Goal: Information Seeking & Learning: Find specific fact

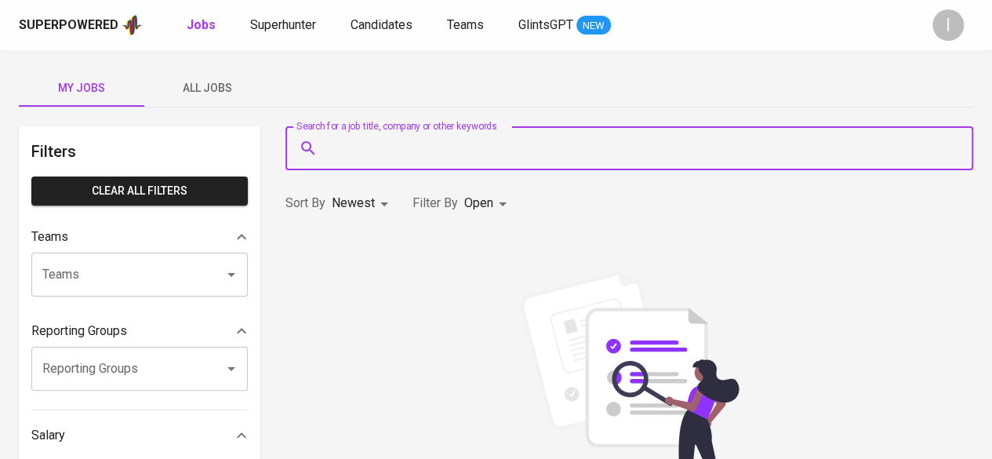
click at [433, 145] on input "Search for a job title, company or other keywords" at bounding box center [633, 148] width 619 height 30
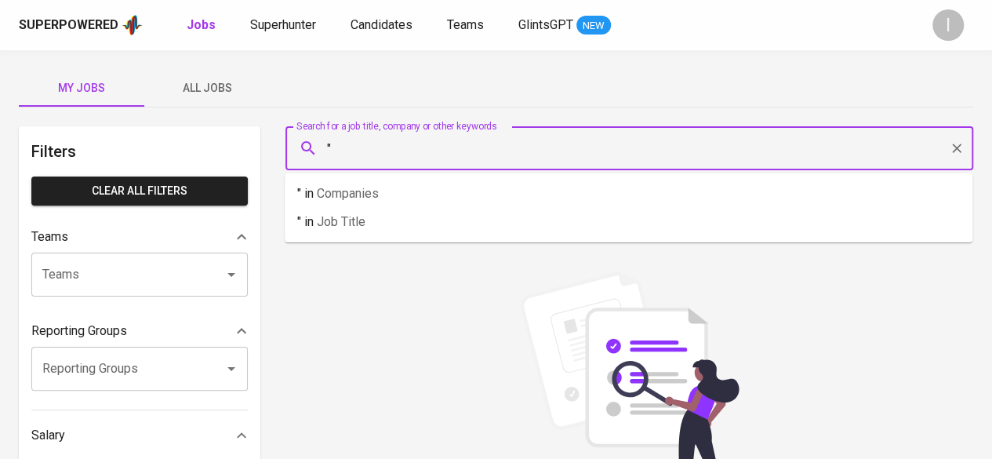
paste input "nadhirasalsabila40@gmail.com"
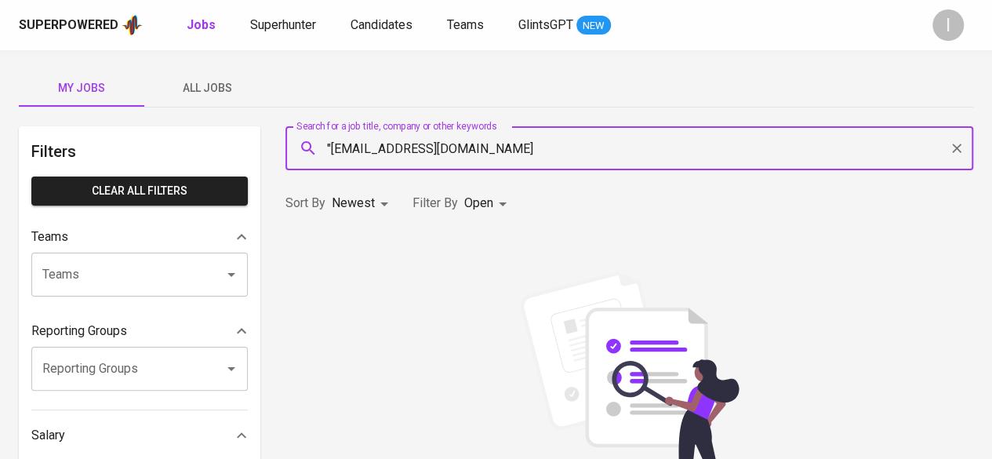
drag, startPoint x: 334, startPoint y: 148, endPoint x: 321, endPoint y: 148, distance: 13.3
click at [321, 148] on div ""nadhirasalsabila40@gmail.com Search for a job title, company or other keywords" at bounding box center [629, 148] width 688 height 44
type input "nadhirasalsabila40@gmail.com"
click at [555, 145] on input "nadhirasalsabila40@gmail.com" at bounding box center [633, 148] width 619 height 30
click at [956, 151] on icon "Clear" at bounding box center [957, 148] width 16 height 16
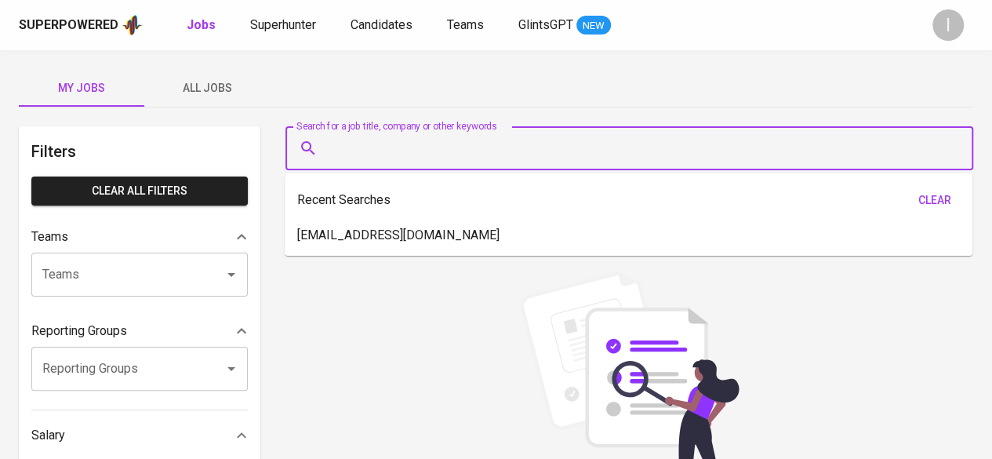
click at [585, 158] on input "Search for a job title, company or other keywords" at bounding box center [633, 148] width 619 height 30
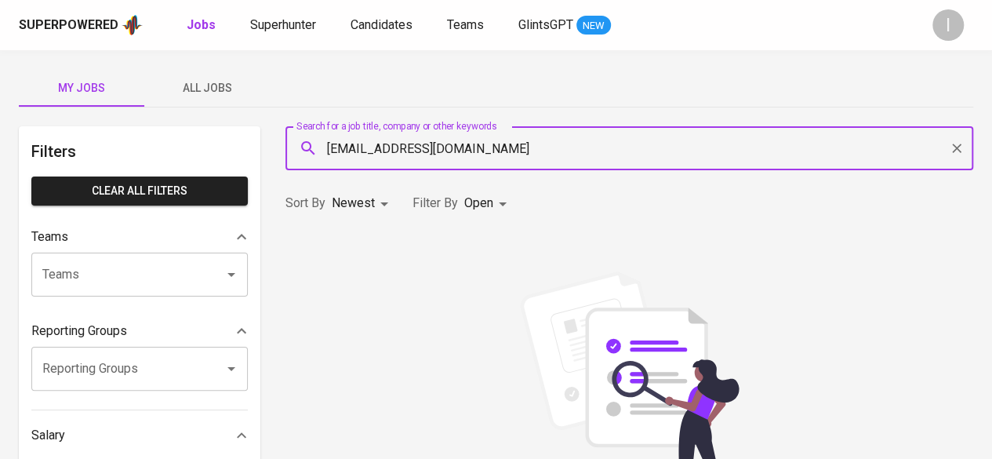
type input "nadhirasalsabila23@gmail.com"
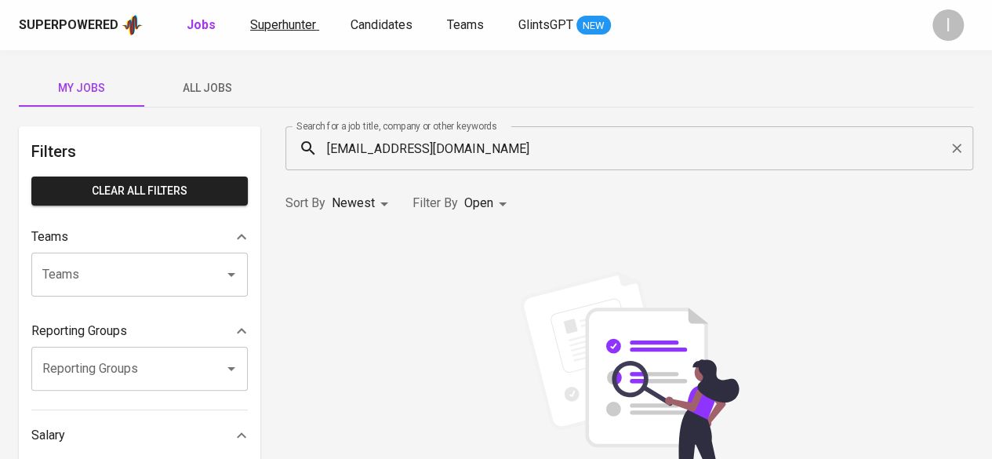
click at [290, 27] on span "Superhunter" at bounding box center [283, 24] width 66 height 15
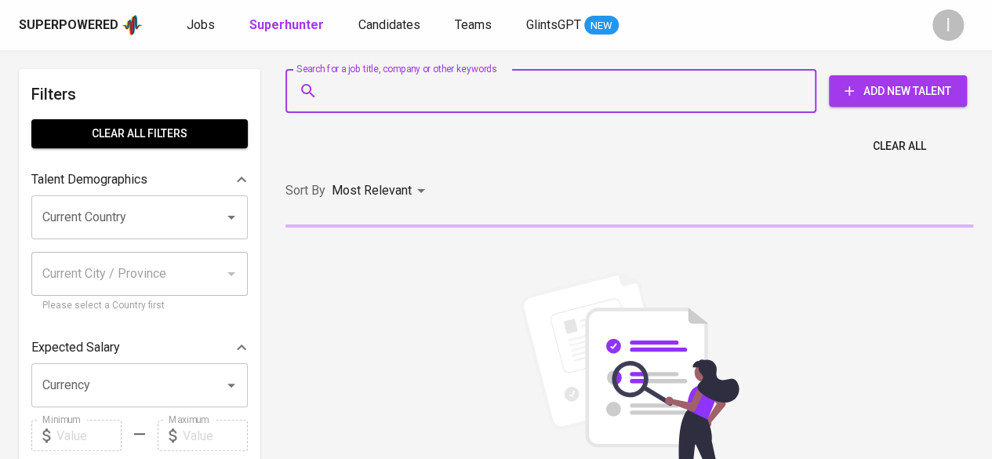
click at [447, 81] on input "Search for a job title, company or other keywords" at bounding box center [555, 91] width 462 height 30
paste input "nadhirasalsabila23@gmail.com"
type input "nadhirasalsabila23@gmail.com"
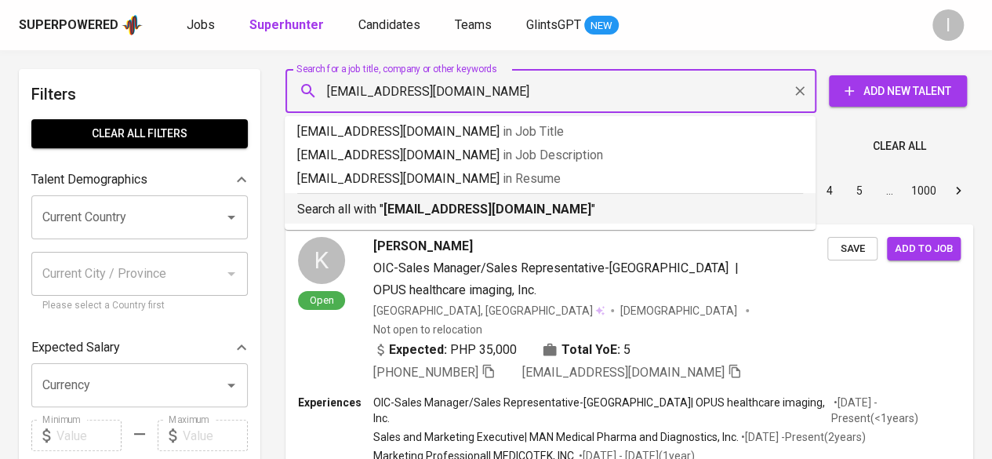
click at [547, 213] on b "nadhirasalsabila23@gmail.com" at bounding box center [487, 209] width 208 height 15
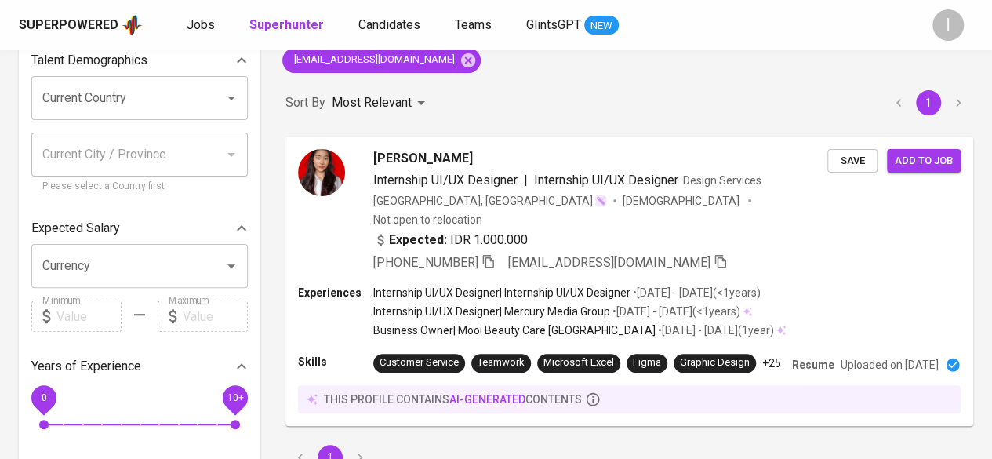
scroll to position [125, 0]
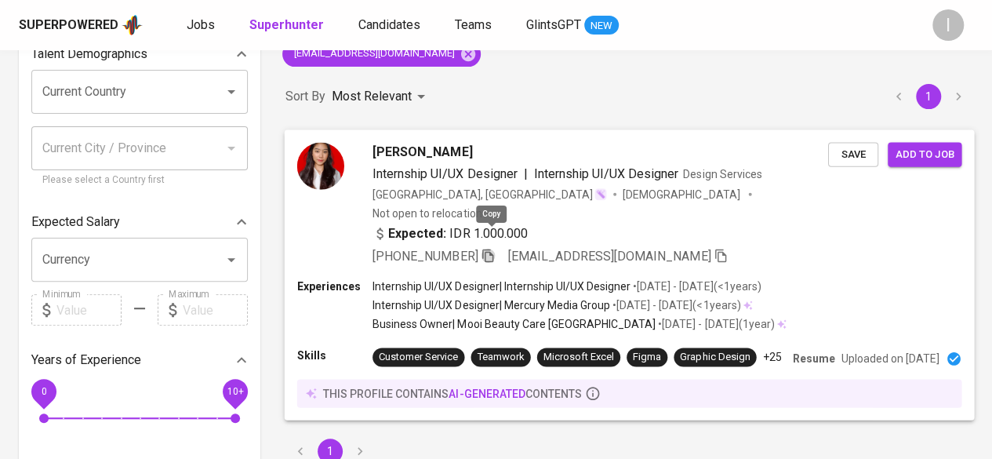
click at [488, 249] on icon "button" at bounding box center [487, 255] width 11 height 13
click at [493, 248] on icon "button" at bounding box center [488, 255] width 14 height 14
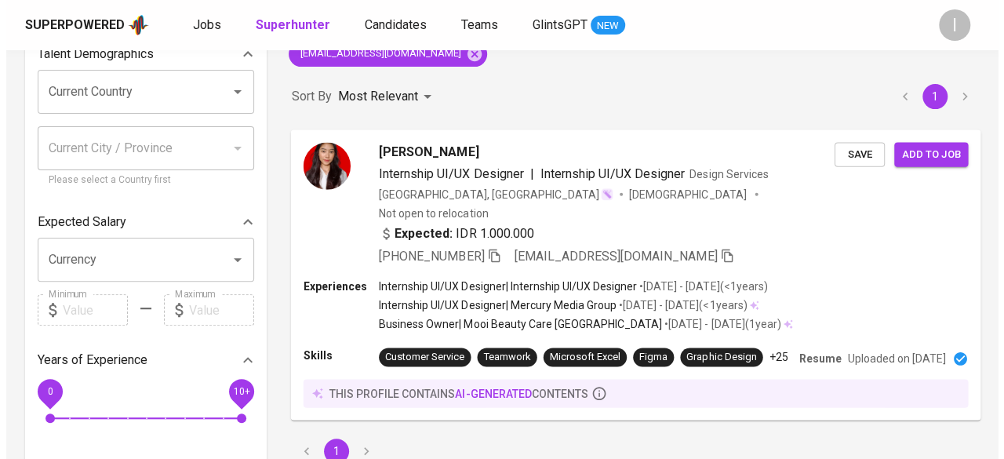
scroll to position [0, 0]
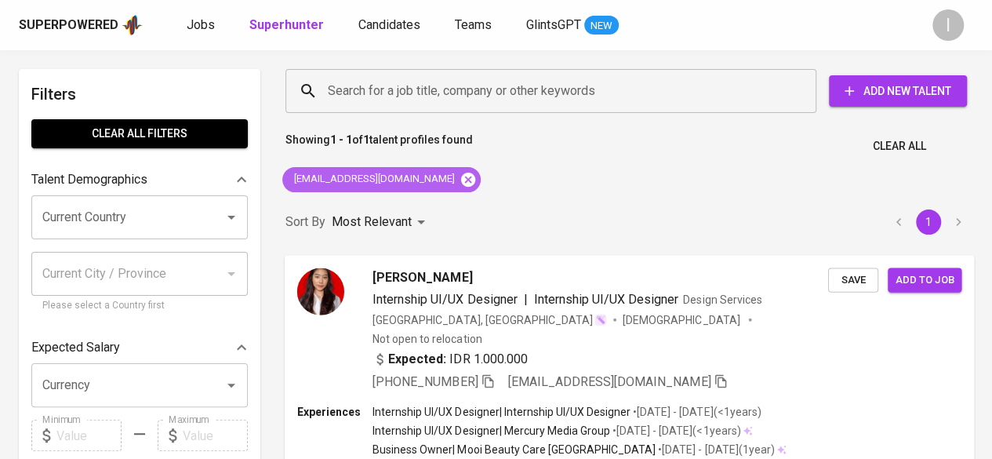
click at [459, 172] on icon at bounding box center [467, 179] width 17 height 17
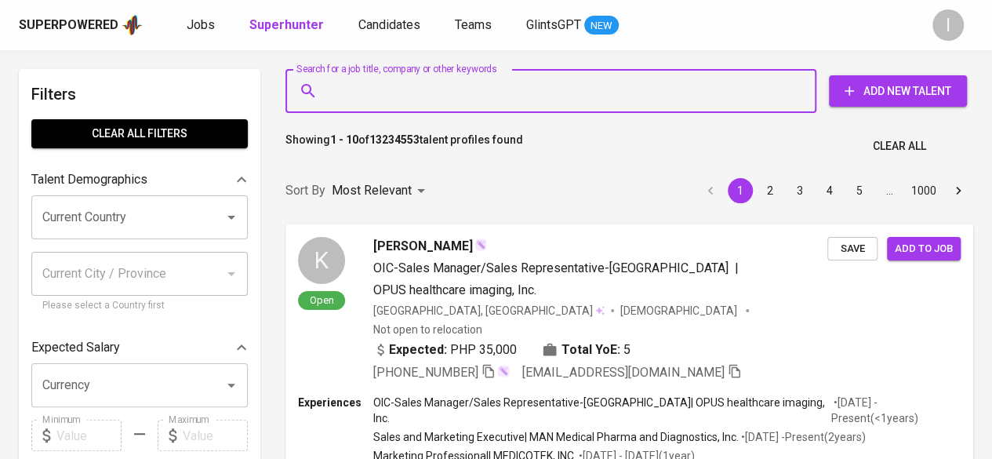
click at [451, 82] on input "Search for a job title, company or other keywords" at bounding box center [555, 91] width 462 height 30
paste input "Agung Indotech Mandiri"
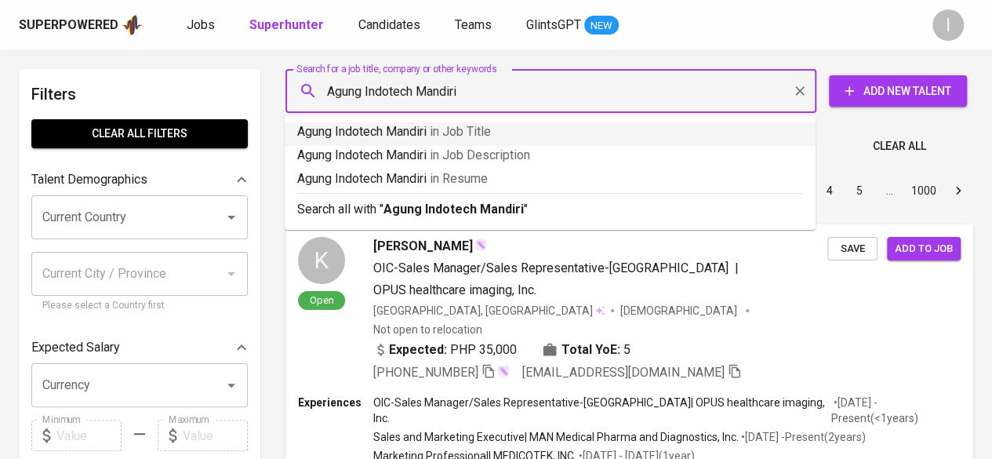
click at [329, 91] on input "Agung Indotech Mandiri" at bounding box center [555, 91] width 462 height 30
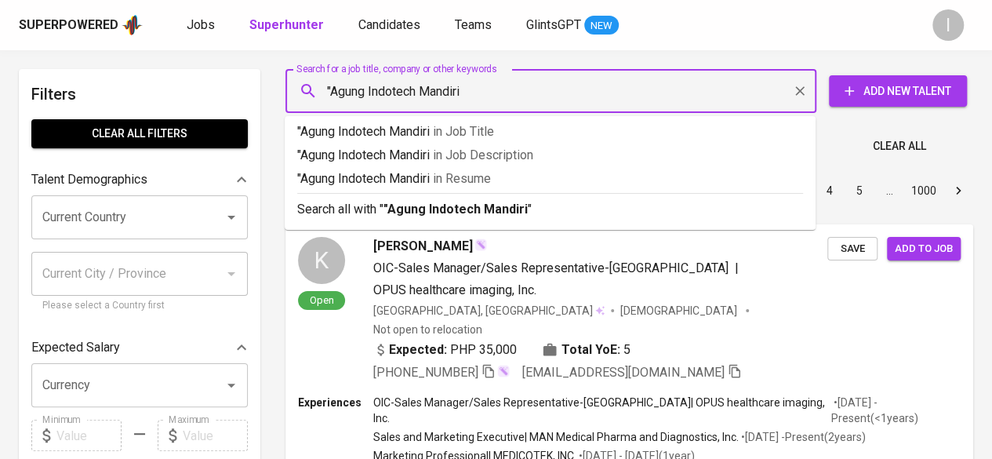
click at [496, 91] on input ""Agung Indotech Mandiri" at bounding box center [555, 91] width 462 height 30
type input ""Agung Indotech Mandiri""
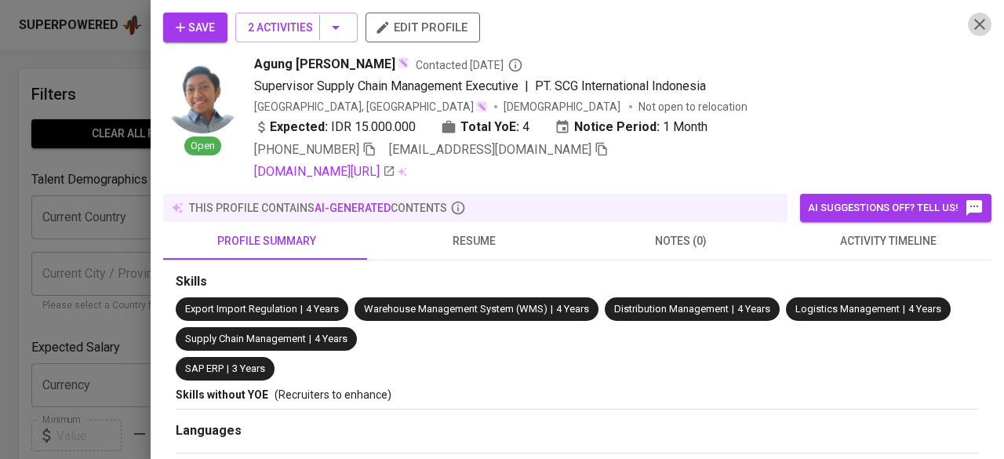
click at [975, 24] on icon "button" at bounding box center [979, 24] width 19 height 19
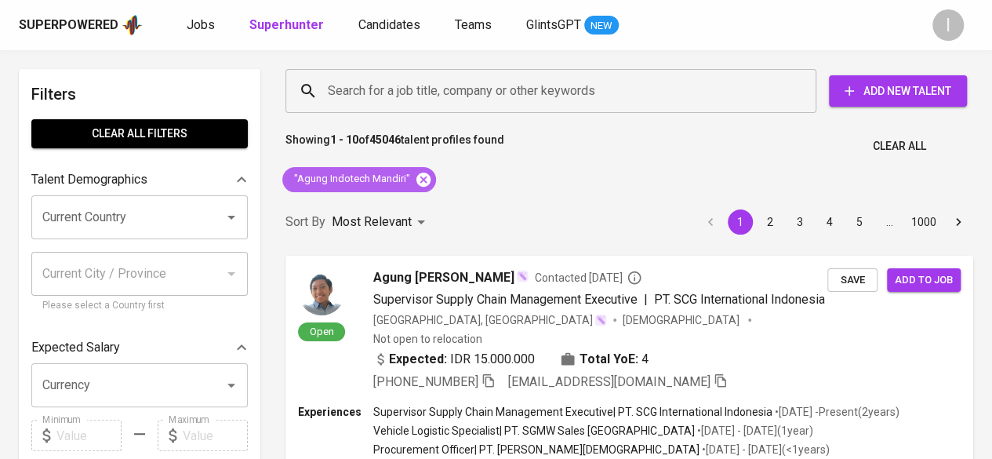
click at [421, 180] on icon at bounding box center [423, 179] width 17 height 17
click at [498, 89] on input "Search for a job title, company or other keywords" at bounding box center [555, 91] width 462 height 30
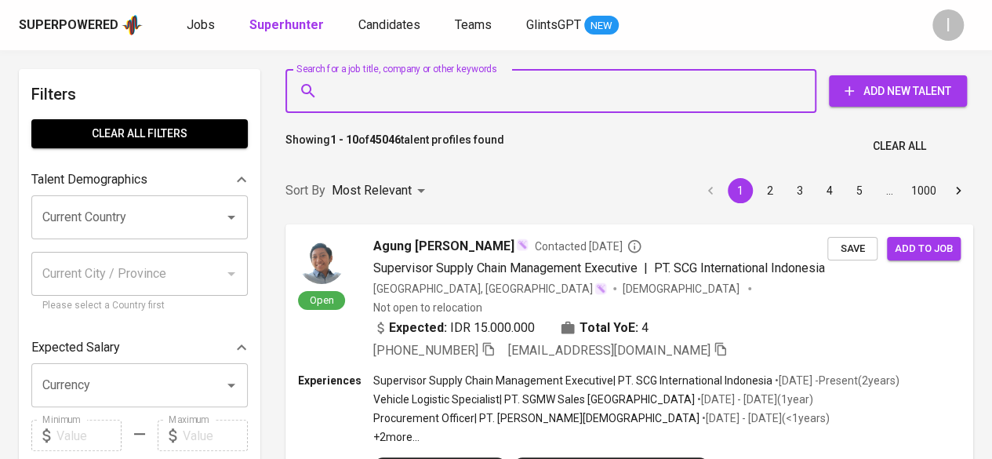
paste input "PT Agung Indotech Mandiri"
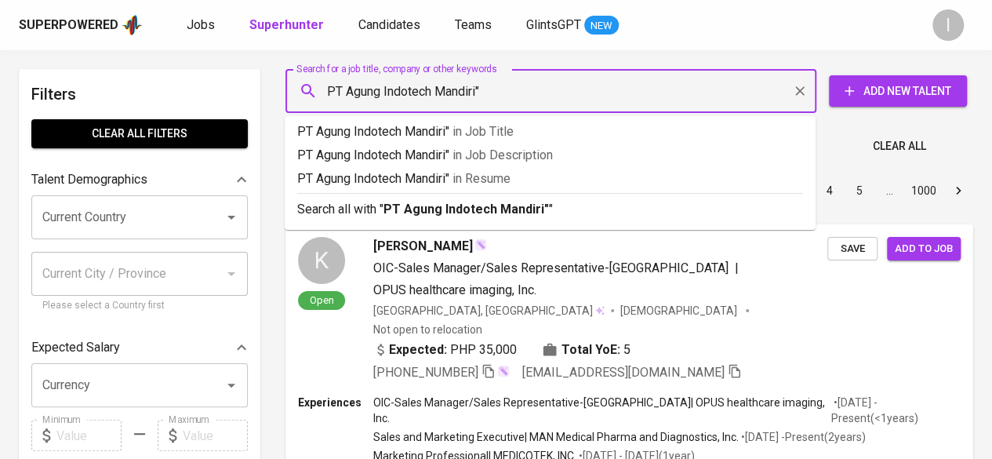
click at [328, 86] on input "PT Agung Indotech Mandiri"" at bounding box center [555, 91] width 462 height 30
type input ""PT Agung Indotech Mandiri""
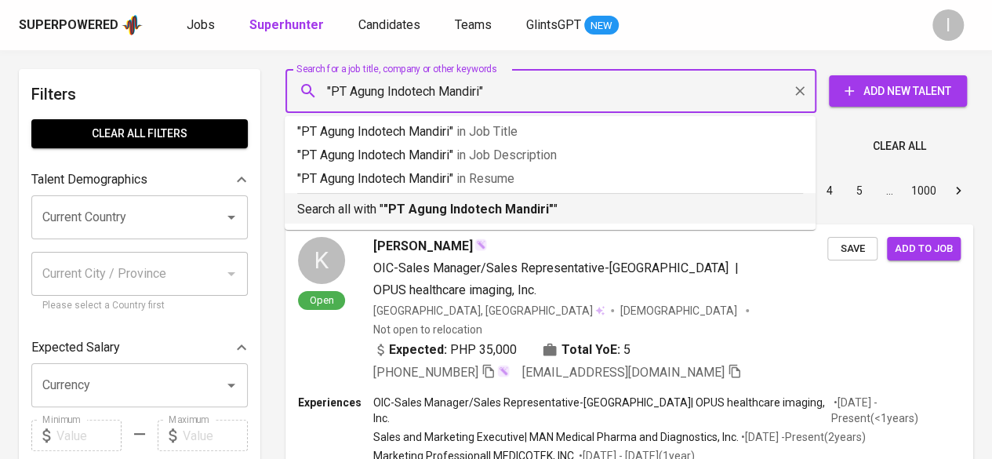
click at [487, 205] on b ""PT Agung Indotech Mandiri"" at bounding box center [468, 209] width 170 height 15
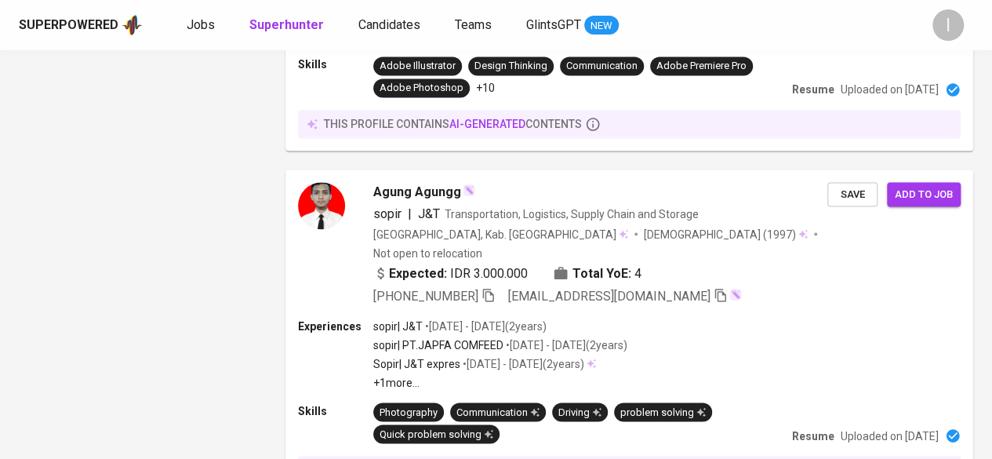
scroll to position [2076, 0]
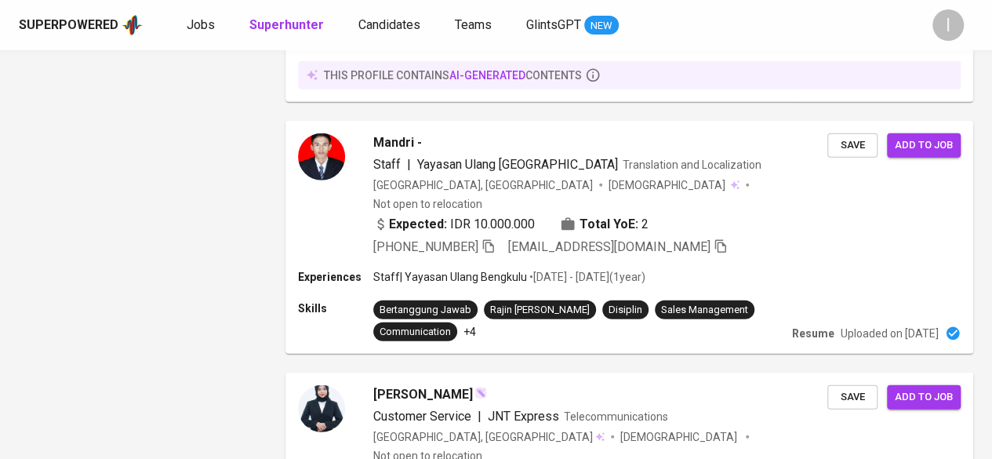
scroll to position [2903, 0]
